Goal: Communication & Community: Participate in discussion

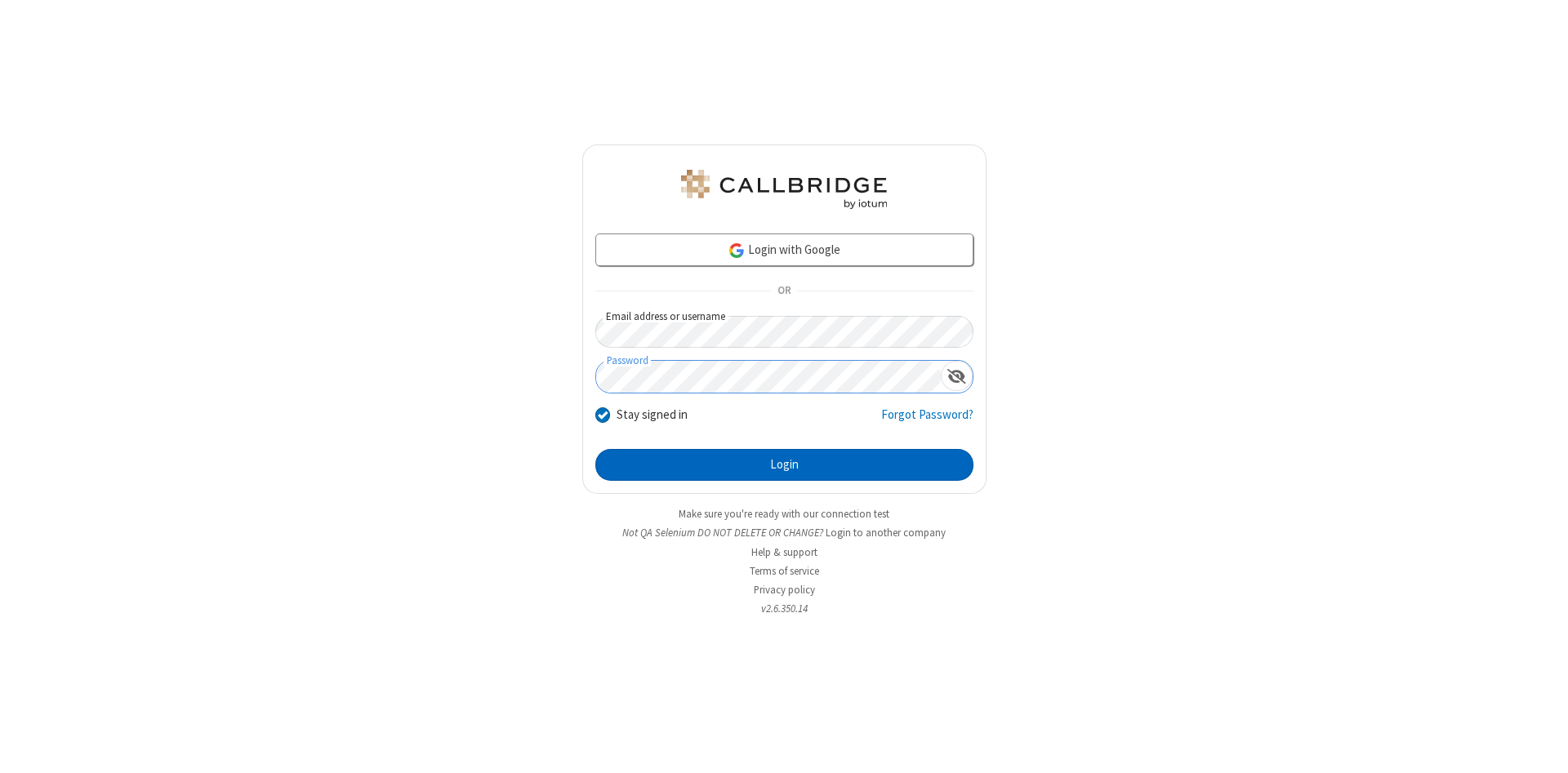
click at [784, 466] on button "Login" at bounding box center [784, 466] width 378 height 33
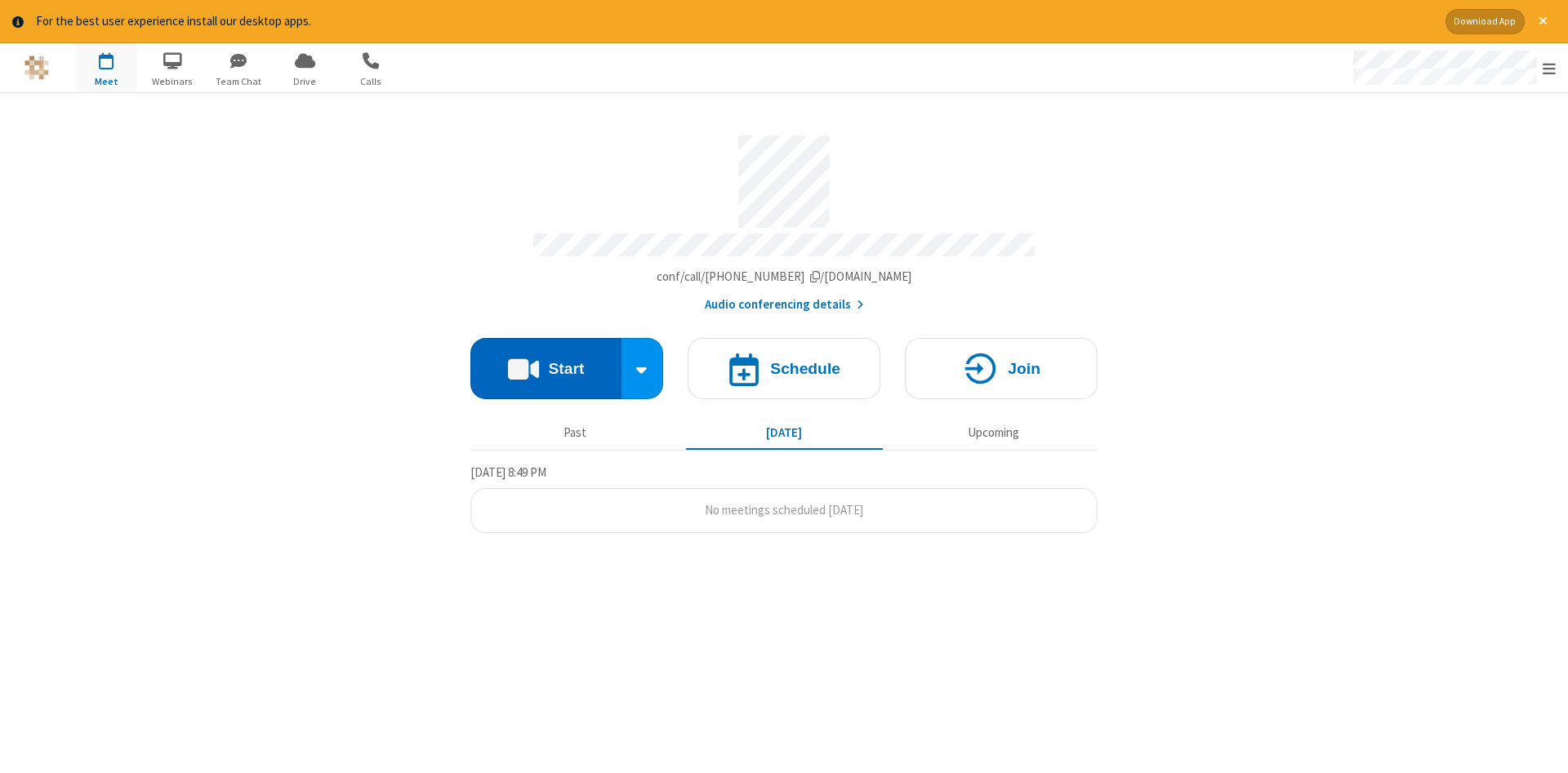
click at [546, 363] on button "Start" at bounding box center [546, 369] width 151 height 62
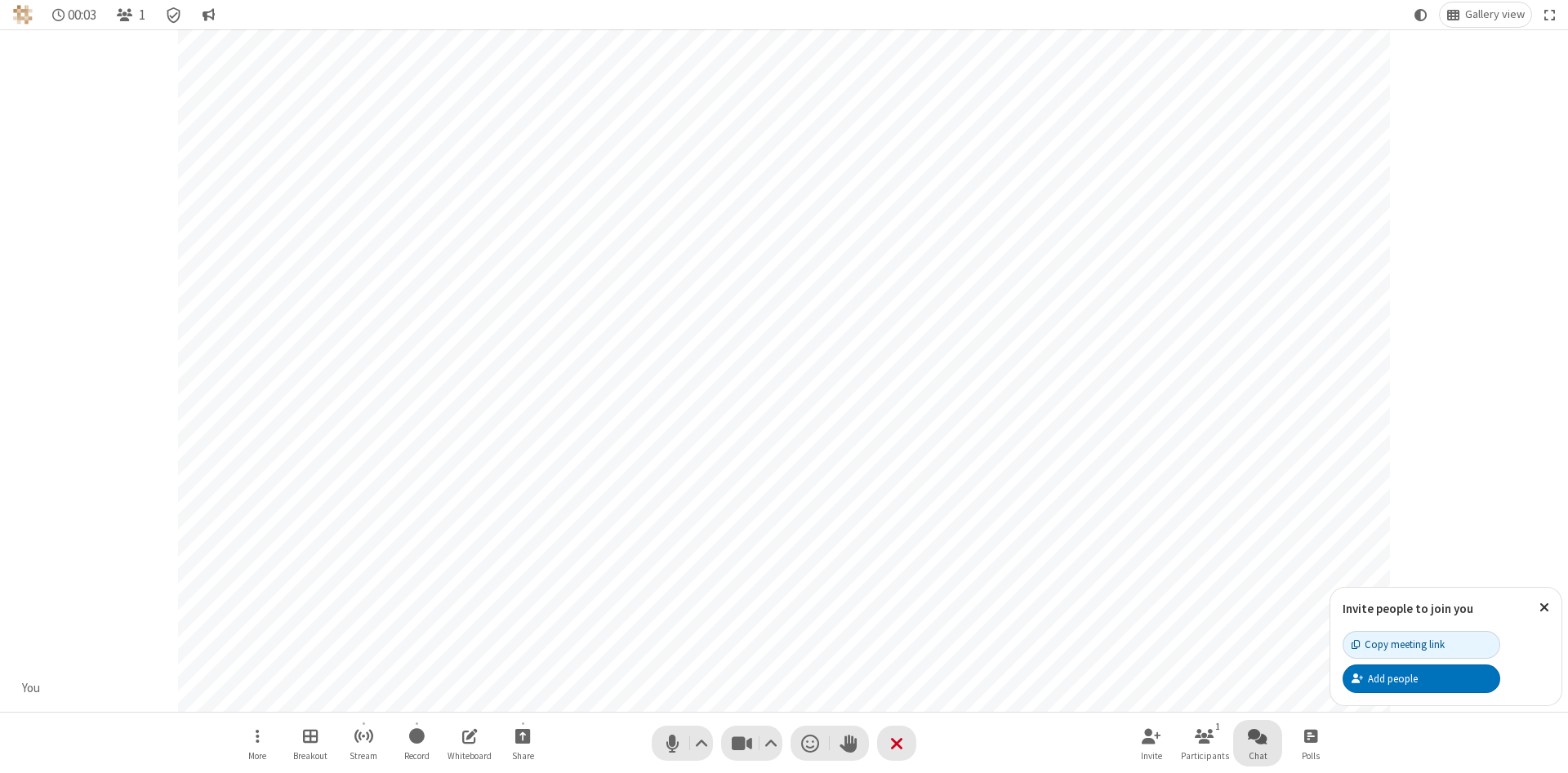
click at [1258, 735] on span "Open chat" at bounding box center [1257, 735] width 19 height 20
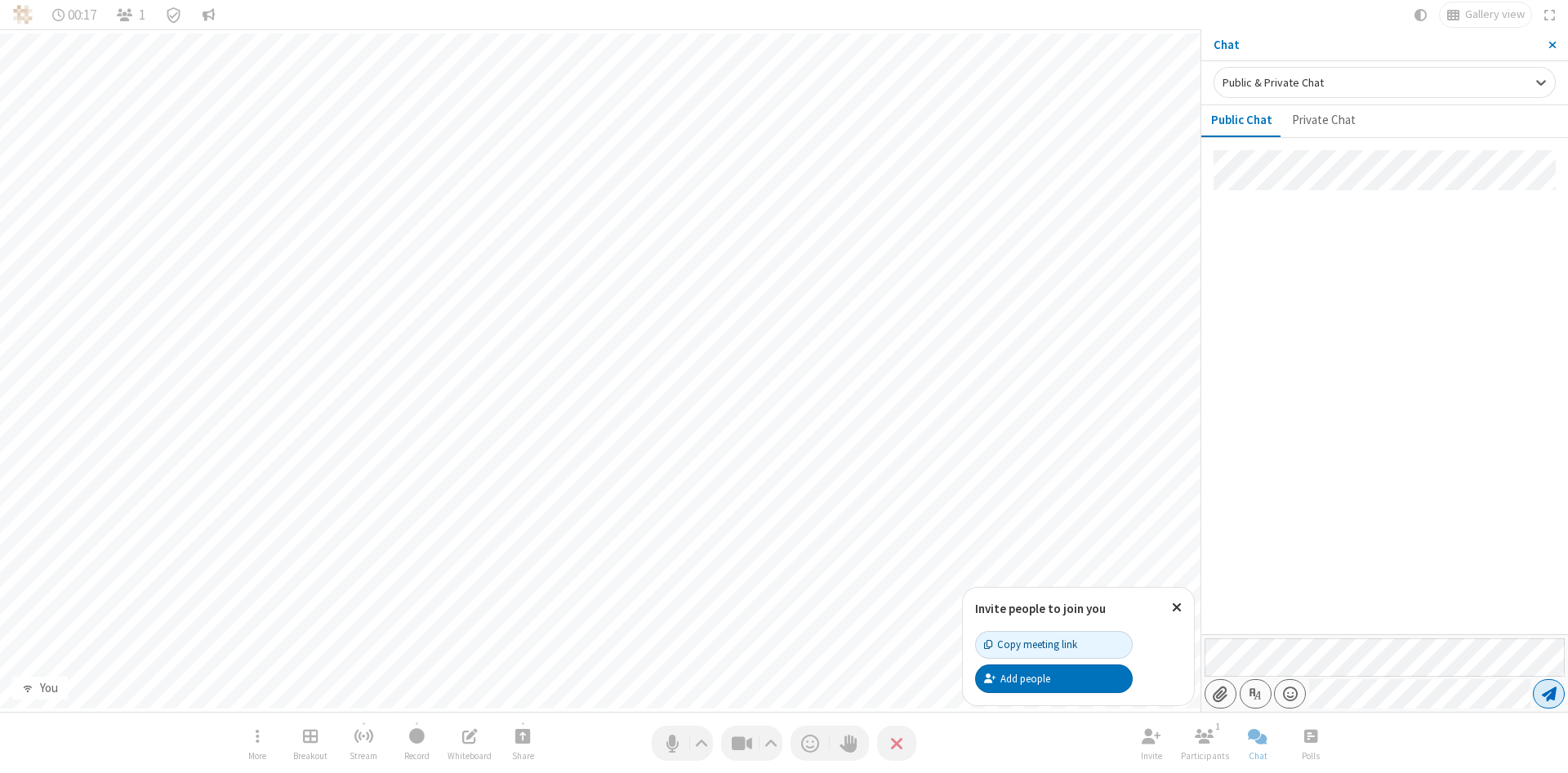
click at [1549, 694] on span "Send message" at bounding box center [1549, 694] width 14 height 16
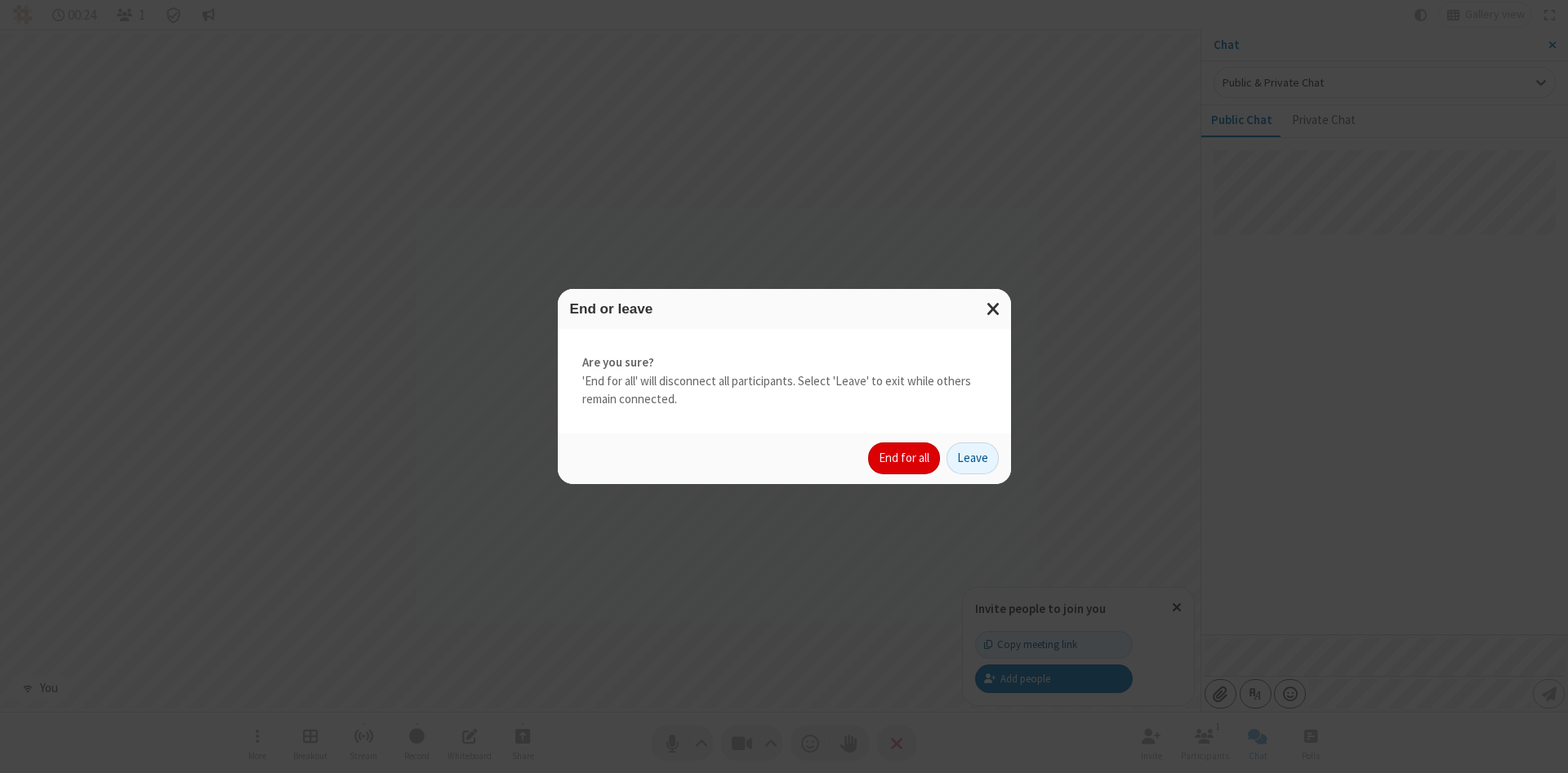
click at [905, 458] on button "End for all" at bounding box center [904, 459] width 72 height 33
